Goal: Find specific page/section: Find specific page/section

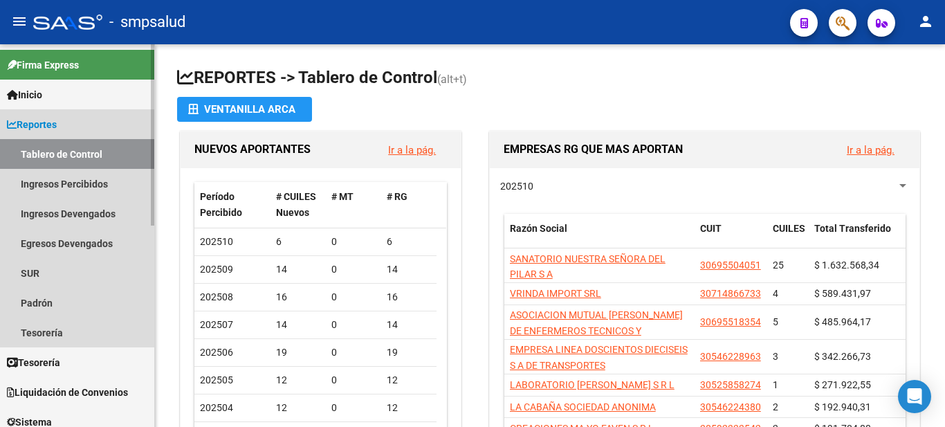
click at [49, 117] on span "Reportes" at bounding box center [32, 124] width 50 height 15
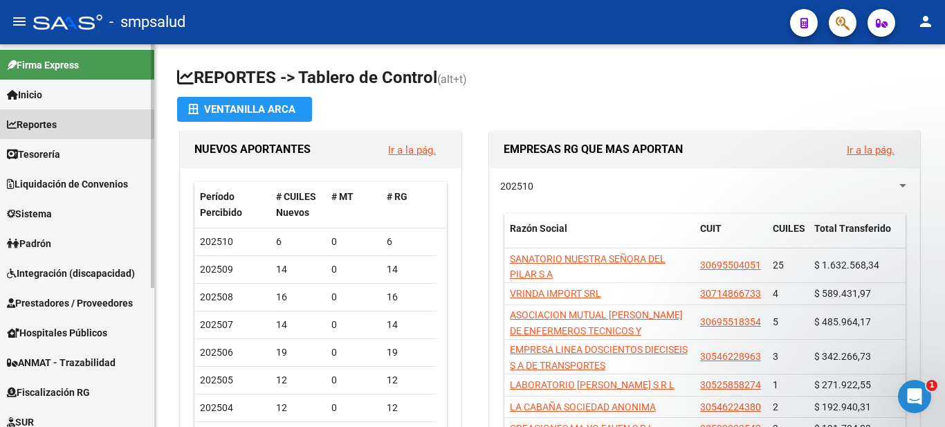
click at [48, 116] on link "Reportes" at bounding box center [77, 124] width 154 height 30
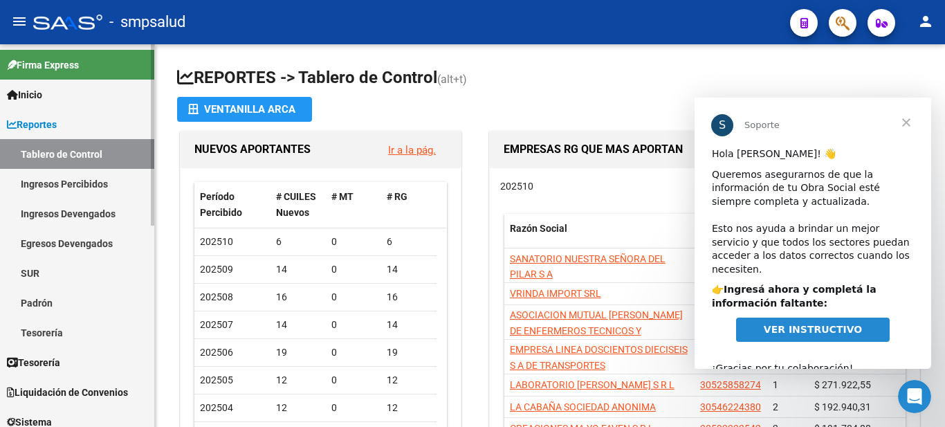
click at [82, 183] on link "Ingresos Percibidos" at bounding box center [77, 184] width 154 height 30
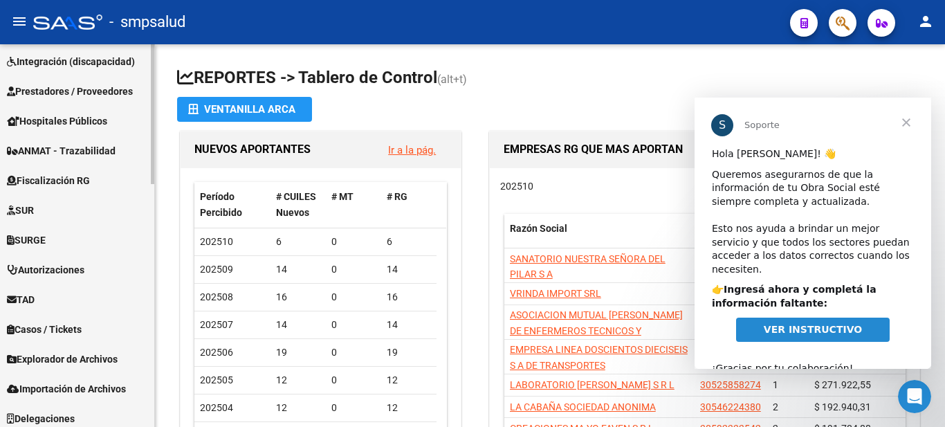
scroll to position [667, 0]
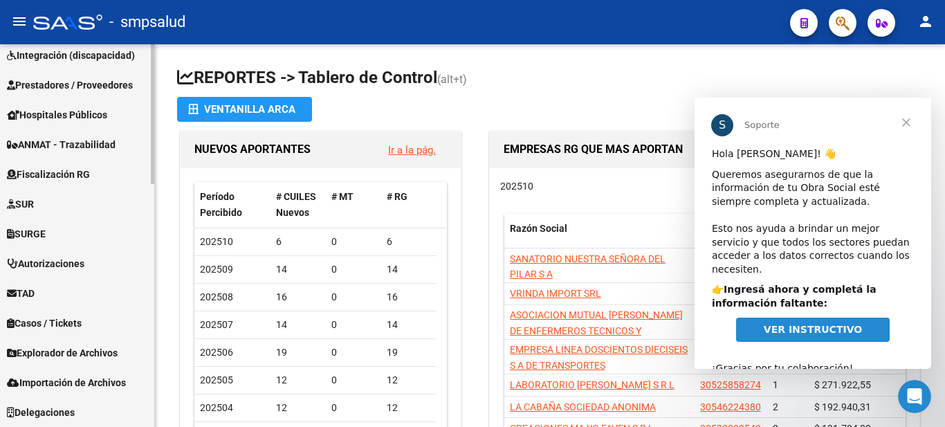
click at [66, 351] on span "Explorador de Archivos" at bounding box center [62, 352] width 111 height 15
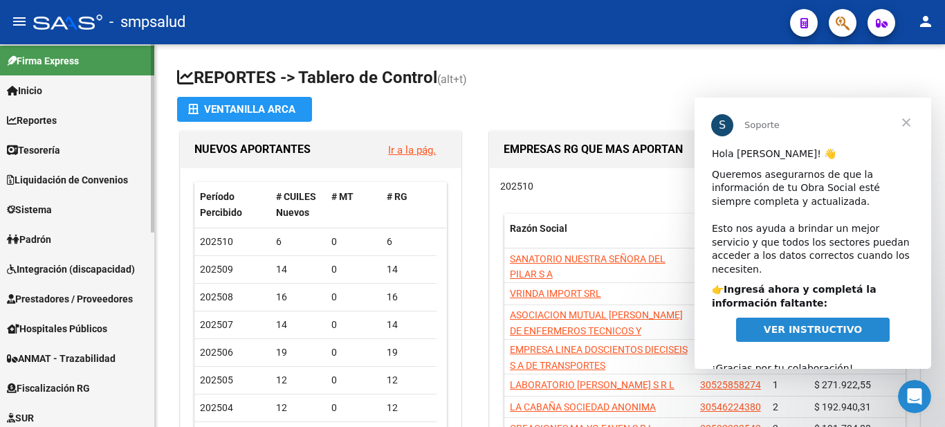
scroll to position [0, 0]
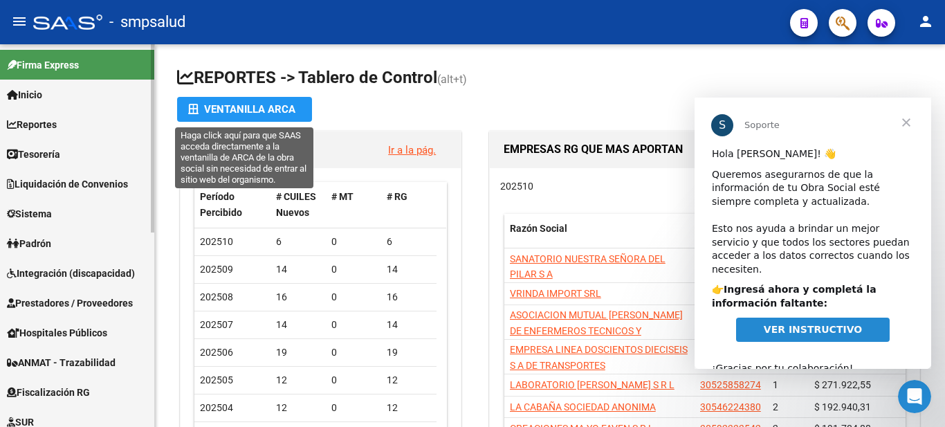
click at [198, 100] on mat-sidenav-container "Firma Express Inicio Calendario SSS Instructivos Contacto OS Reportes Tablero d…" at bounding box center [472, 235] width 945 height 383
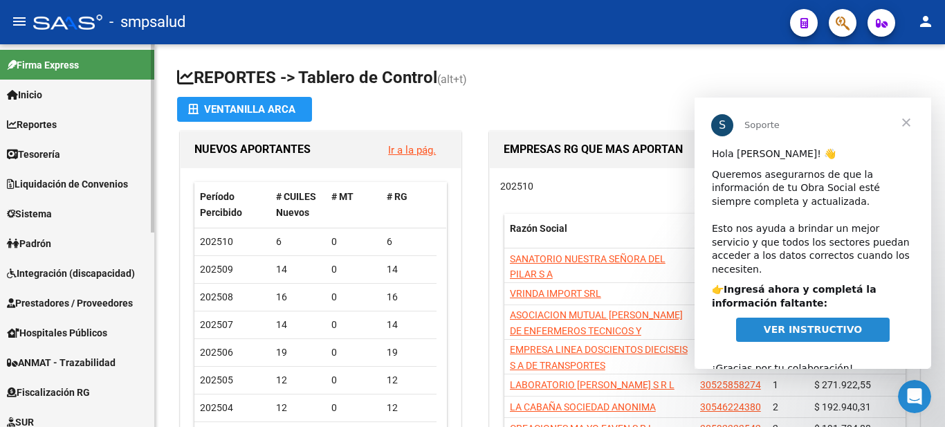
click at [34, 121] on span "Reportes" at bounding box center [32, 124] width 50 height 15
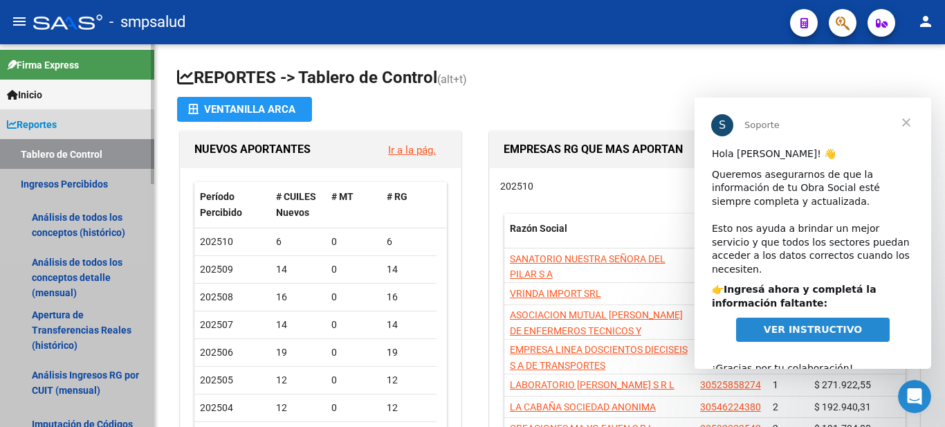
click at [66, 183] on link "Ingresos Percibidos" at bounding box center [77, 184] width 154 height 30
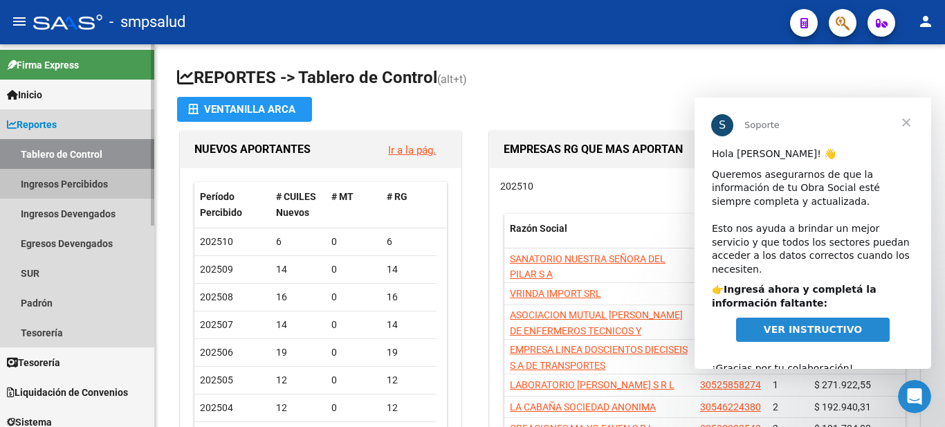
click at [66, 183] on link "Ingresos Percibidos" at bounding box center [77, 184] width 154 height 30
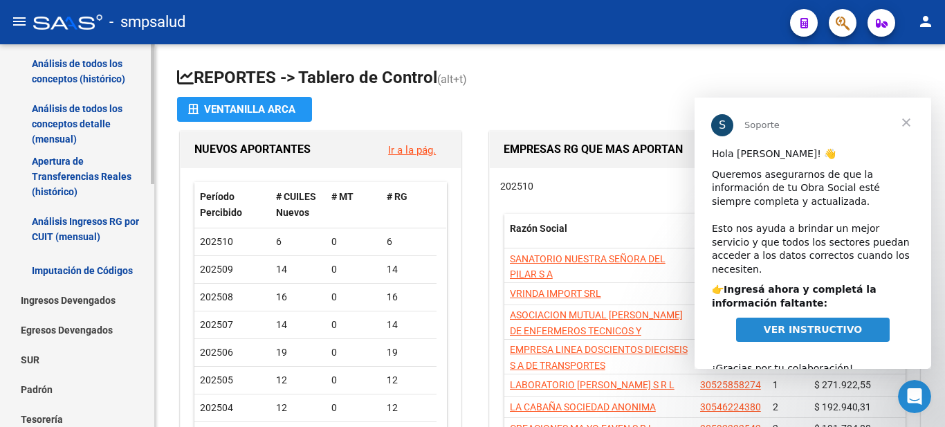
scroll to position [169, 0]
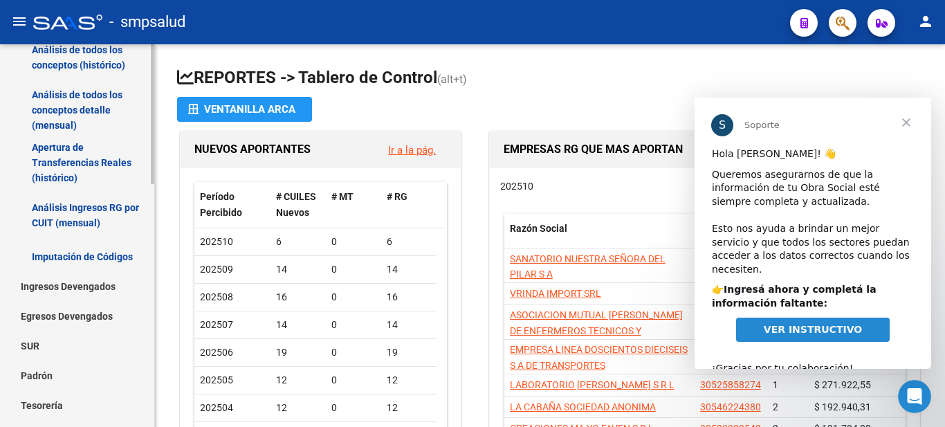
click at [134, 212] on div "Firma Express Inicio Calendario SSS Instructivos Contacto OS Reportes Tablero d…" at bounding box center [79, 401] width 158 height 1049
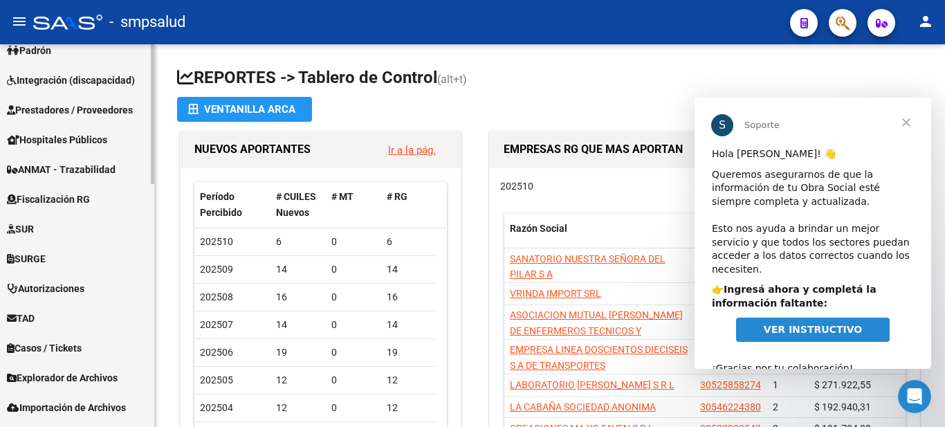
scroll to position [647, 0]
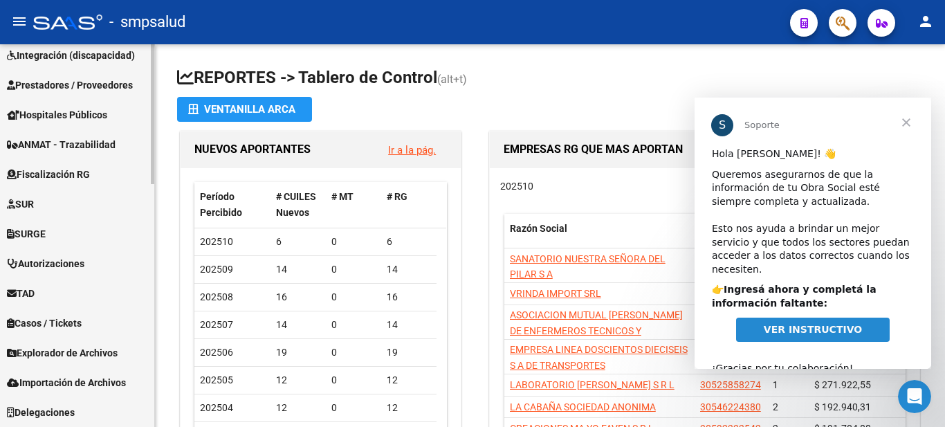
click at [65, 351] on span "Explorador de Archivos" at bounding box center [62, 352] width 111 height 15
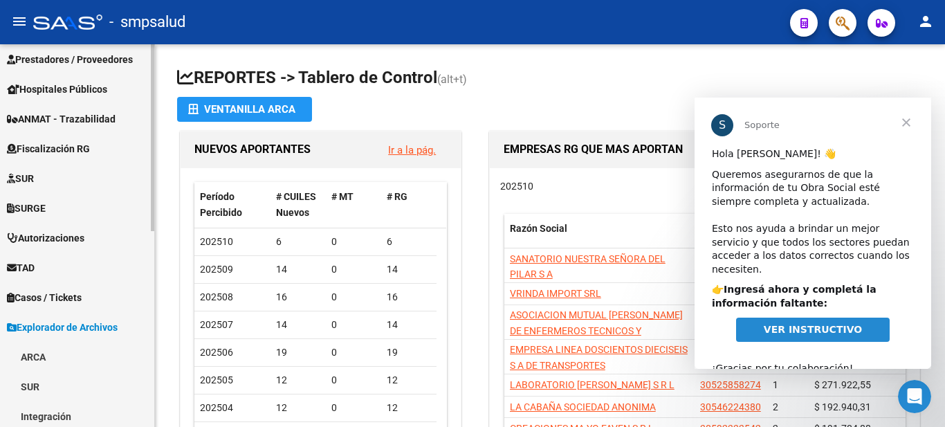
scroll to position [218, 0]
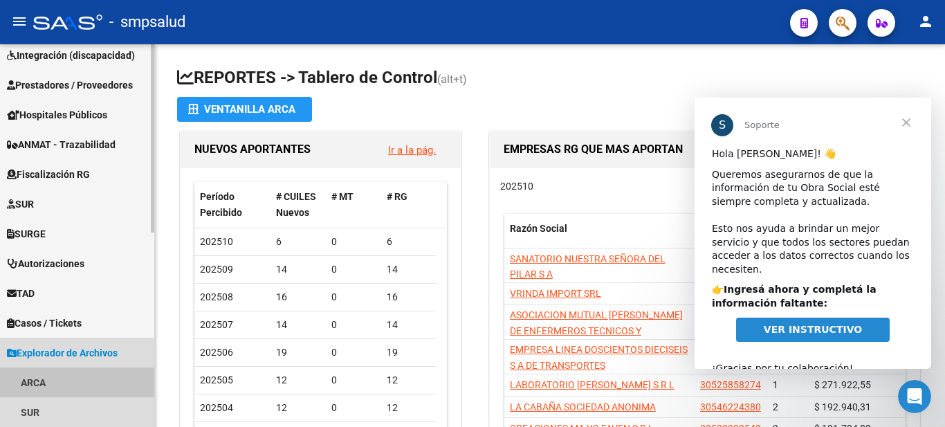
click at [35, 380] on link "ARCA" at bounding box center [77, 383] width 154 height 30
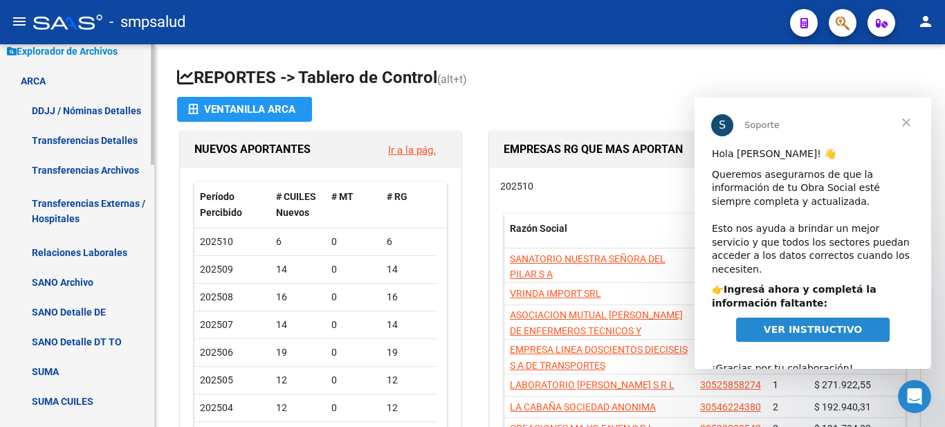
scroll to position [525, 0]
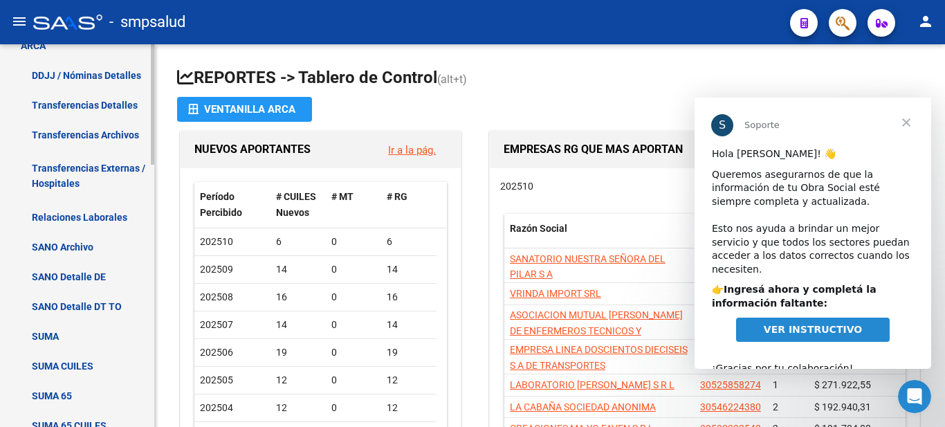
click at [129, 312] on div "Firma Express Inicio Calendario SSS Instructivos Contacto OS Reportes Tablero d…" at bounding box center [79, 98] width 158 height 1219
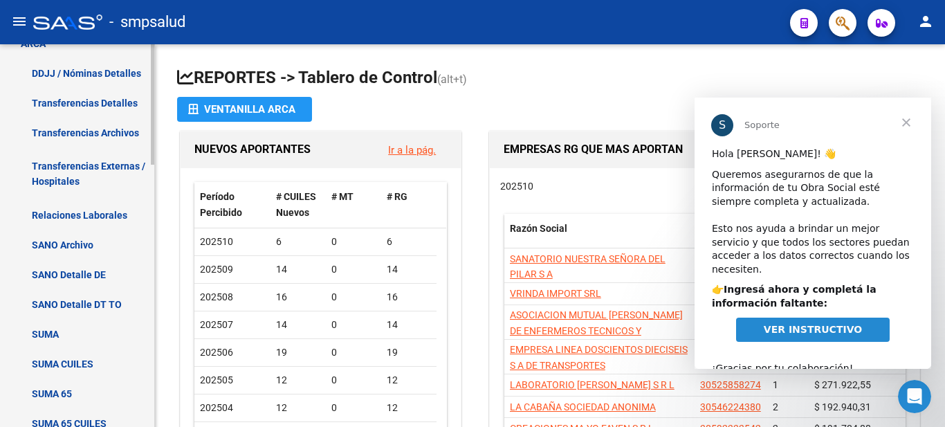
click at [41, 335] on link "SUMA" at bounding box center [77, 334] width 154 height 30
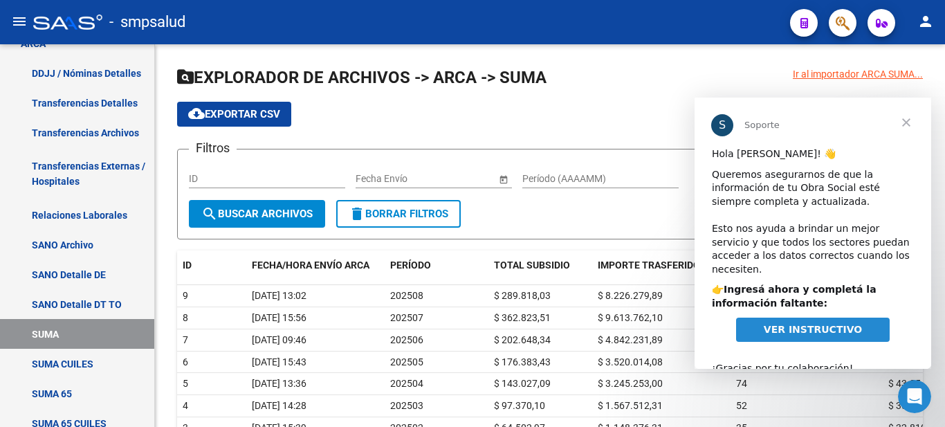
click at [905, 120] on span "Cerrar" at bounding box center [907, 123] width 50 height 50
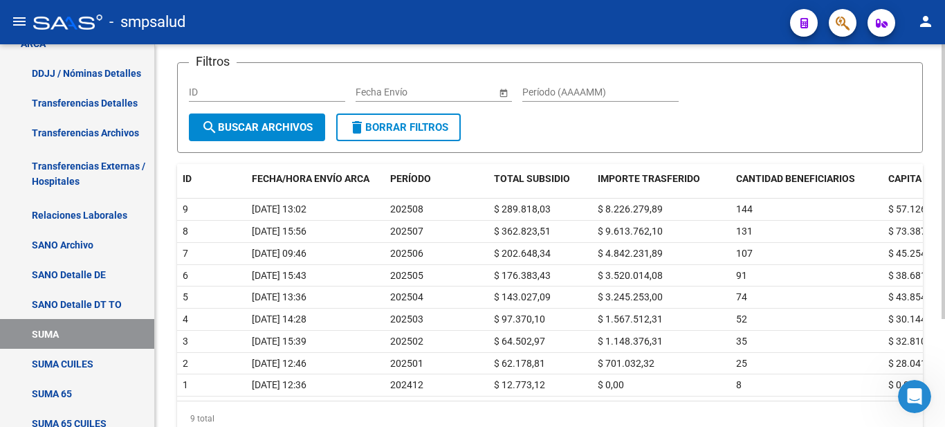
scroll to position [79, 0]
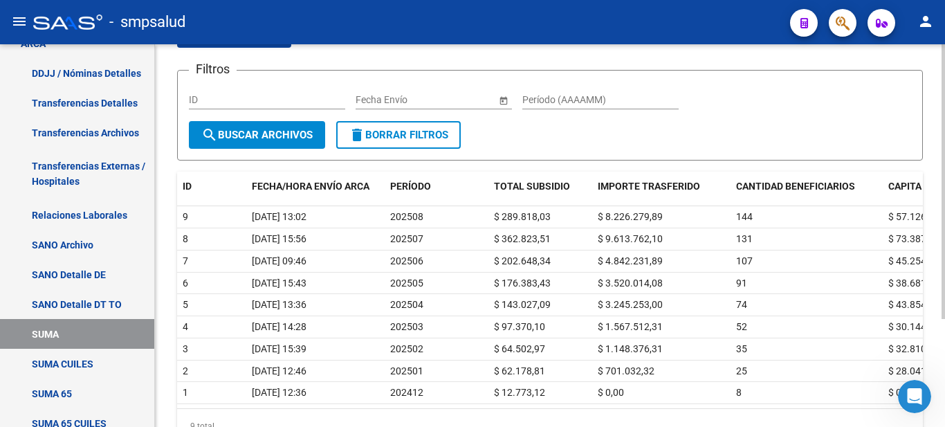
click at [939, 255] on div "Ir al importador ARCA SUMA... EXPLORADOR DE ARCHIVOS -> ARCA -> SUMA cloud_down…" at bounding box center [552, 226] width 794 height 523
